Goal: Transaction & Acquisition: Book appointment/travel/reservation

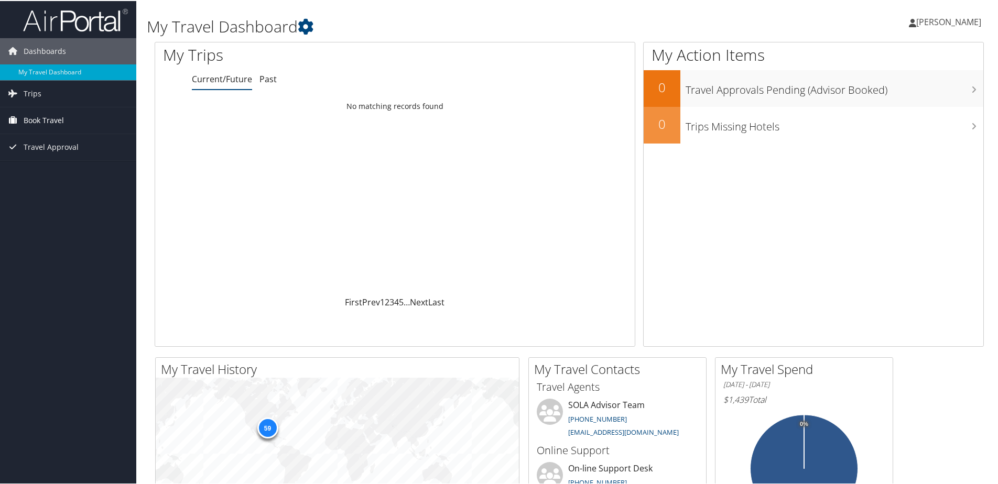
click at [45, 117] on span "Book Travel" at bounding box center [44, 119] width 40 height 26
click at [54, 156] on link "Book/Manage Online Trips" at bounding box center [68, 156] width 136 height 16
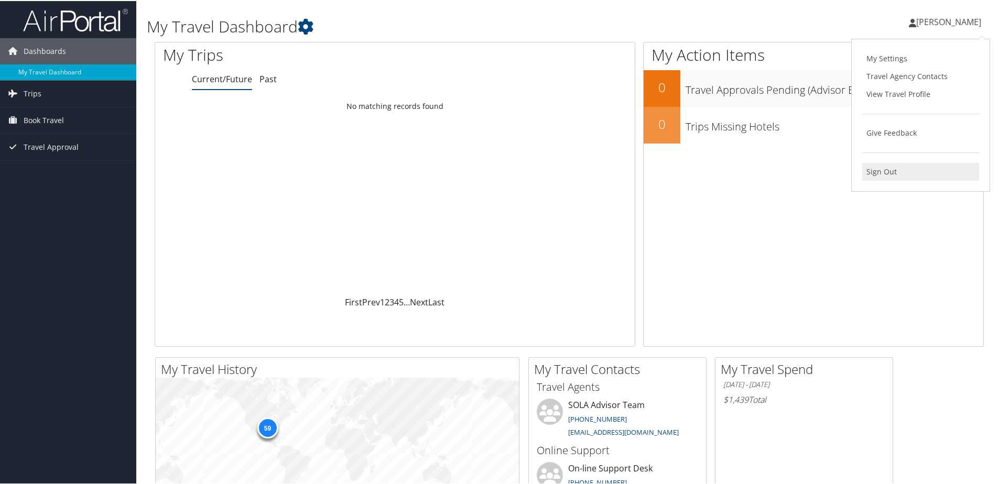
click at [882, 169] on link "Sign Out" at bounding box center [920, 171] width 117 height 18
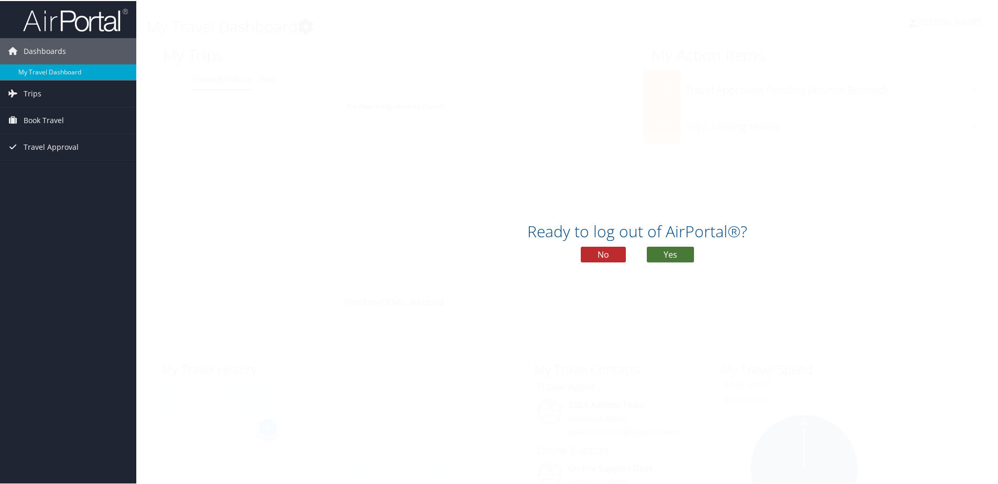
click at [669, 252] on button "Yes" at bounding box center [670, 254] width 47 height 16
